Goal: Task Accomplishment & Management: Use online tool/utility

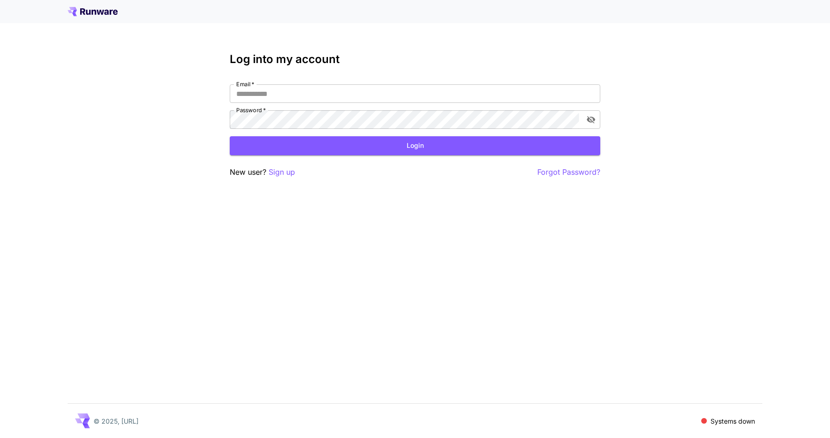
type input "**********"
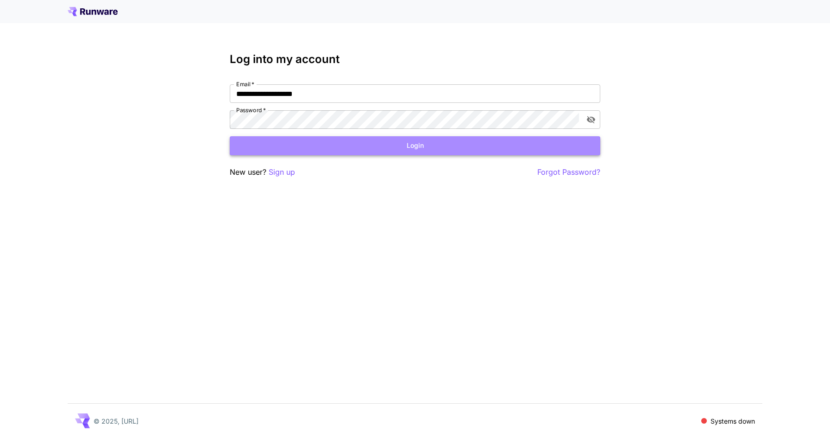
click at [396, 151] on button "Login" at bounding box center [415, 145] width 370 height 19
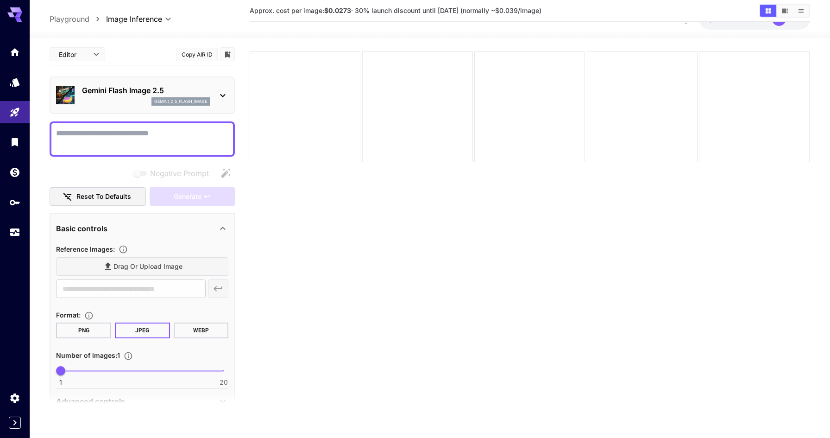
scroll to position [39, 0]
